Goal: Navigation & Orientation: Find specific page/section

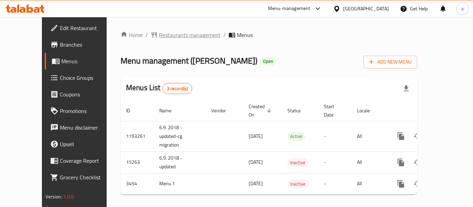
click at [159, 34] on span "Restaurants management" at bounding box center [190, 35] width 62 height 8
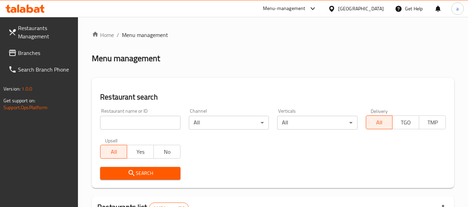
click at [26, 56] on span "Branches" at bounding box center [45, 53] width 55 height 8
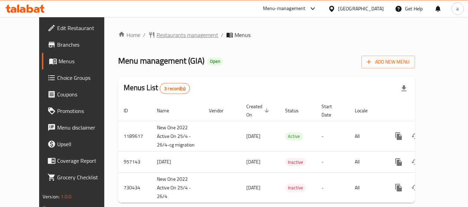
click at [156, 37] on span "Restaurants management" at bounding box center [187, 35] width 62 height 8
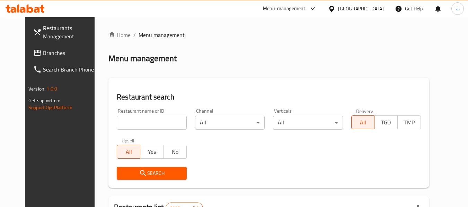
click at [33, 52] on span at bounding box center [38, 53] width 10 height 8
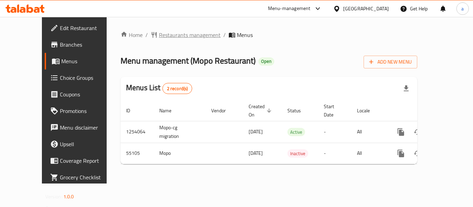
click at [159, 32] on span "Restaurants management" at bounding box center [190, 35] width 62 height 8
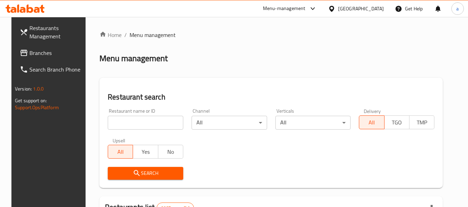
click at [33, 59] on link "Branches" at bounding box center [51, 53] width 75 height 17
